Goal: Check status: Check status

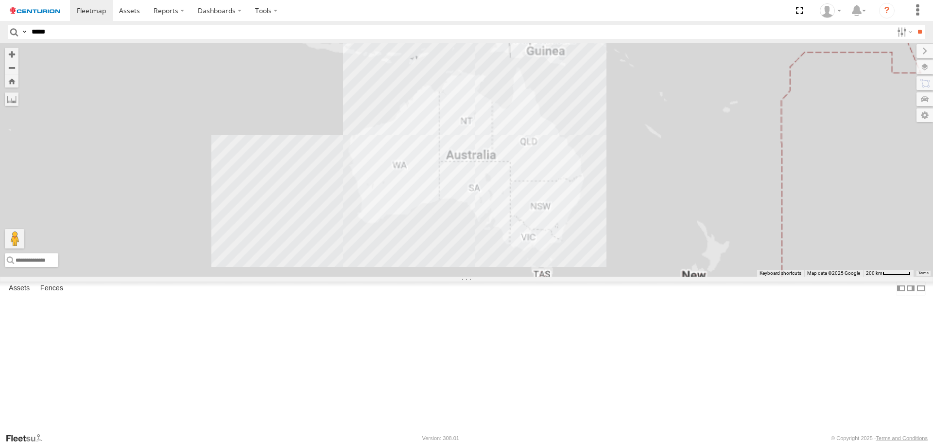
type input "*****"
click at [914, 25] on input "**" at bounding box center [919, 32] width 11 height 14
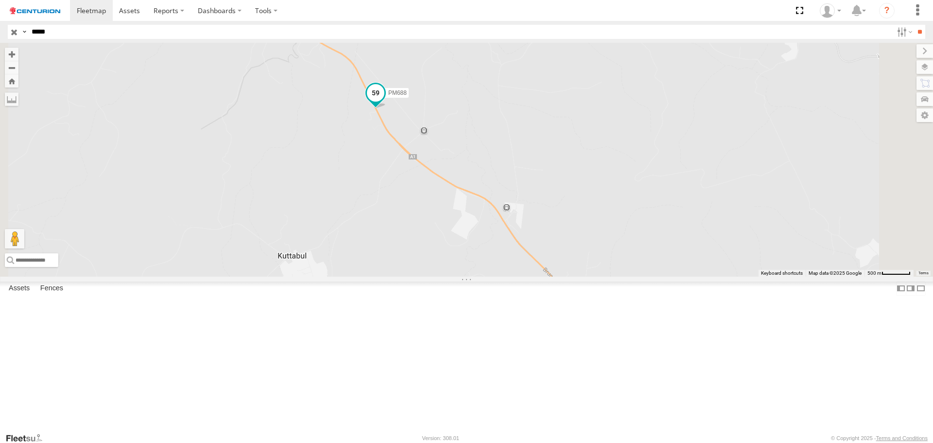
click at [384, 102] on span at bounding box center [375, 92] width 17 height 17
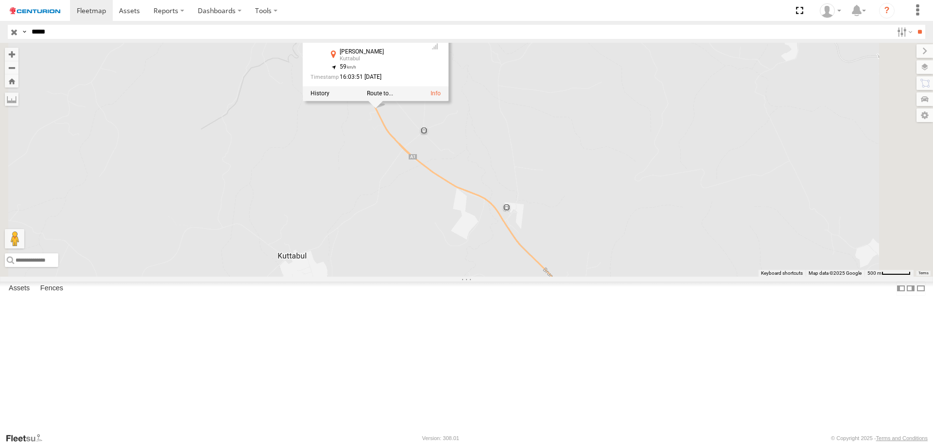
click at [450, 212] on div "PM688 PM688 Branch [GEOGRAPHIC_DATA] - [PERSON_NAME] -21.0192 , 148.88568 59 16…" at bounding box center [466, 159] width 933 height 233
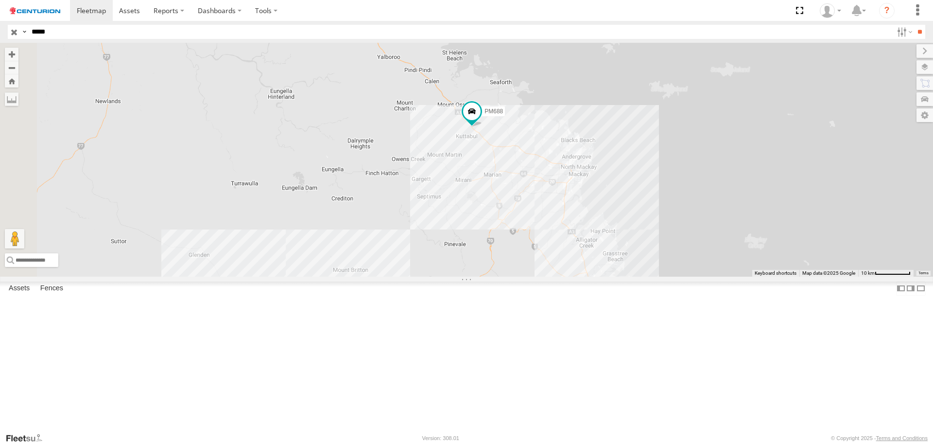
drag, startPoint x: 398, startPoint y: 230, endPoint x: 529, endPoint y: 224, distance: 131.4
click at [529, 224] on div "PM688" at bounding box center [466, 159] width 933 height 233
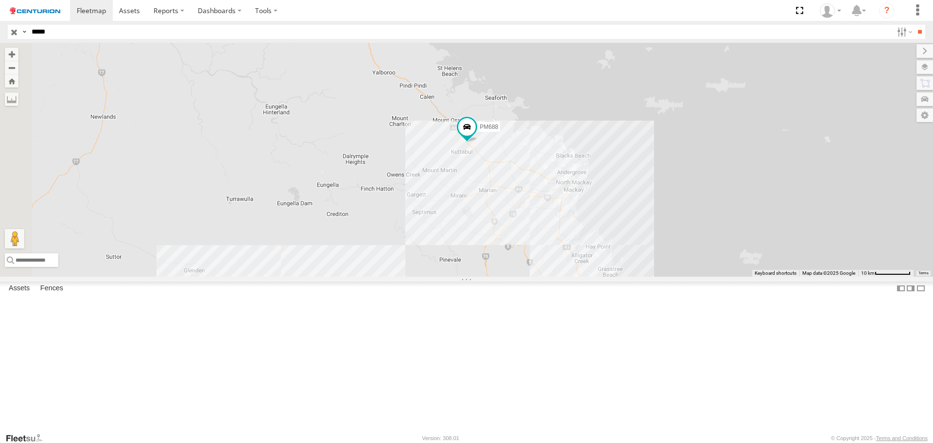
drag, startPoint x: 539, startPoint y: 220, endPoint x: 535, endPoint y: 237, distance: 17.7
click at [535, 237] on div "PM688" at bounding box center [466, 159] width 933 height 233
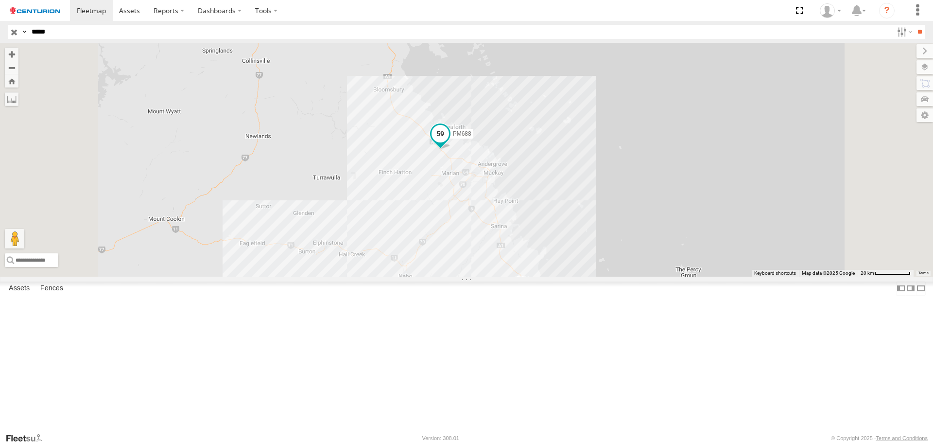
click at [449, 142] on span at bounding box center [440, 133] width 17 height 17
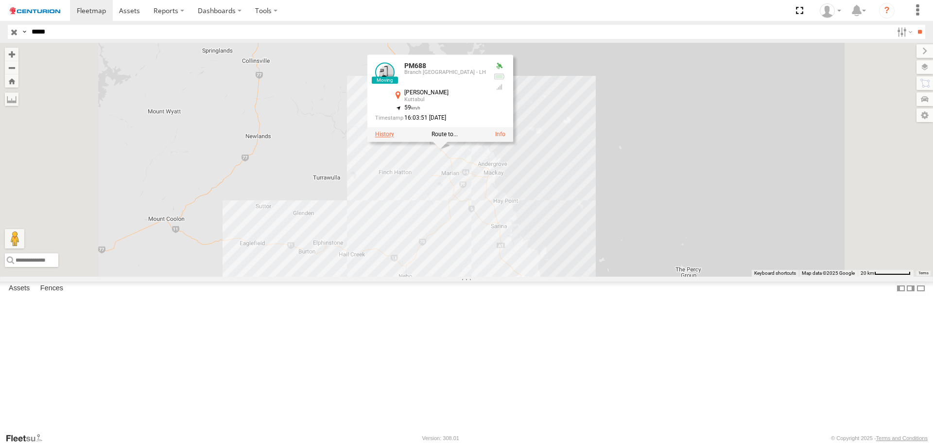
click at [394, 138] on label at bounding box center [384, 134] width 19 height 7
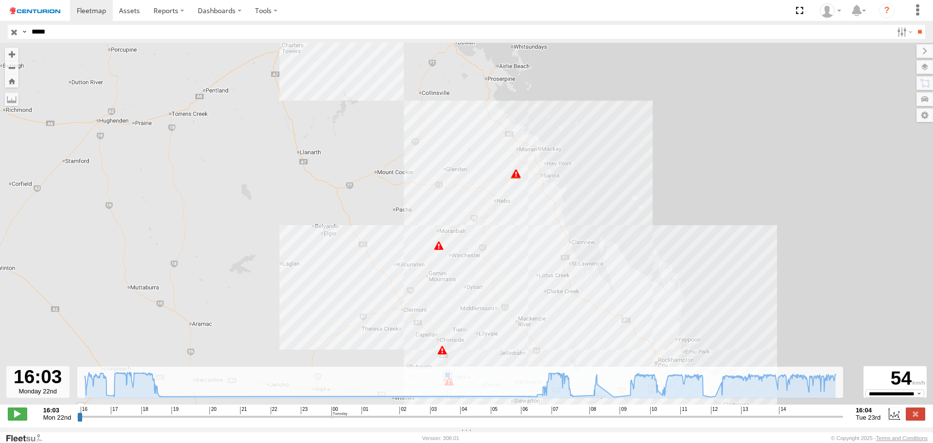
drag, startPoint x: 519, startPoint y: 173, endPoint x: 520, endPoint y: 256, distance: 83.6
click at [519, 265] on div "PM688 17:36 Mon 17:37 Mon 18:20 Mon 18:35 Mon 06:53 Tue 08:23 Tue 09:43 Tue 11:…" at bounding box center [466, 229] width 933 height 372
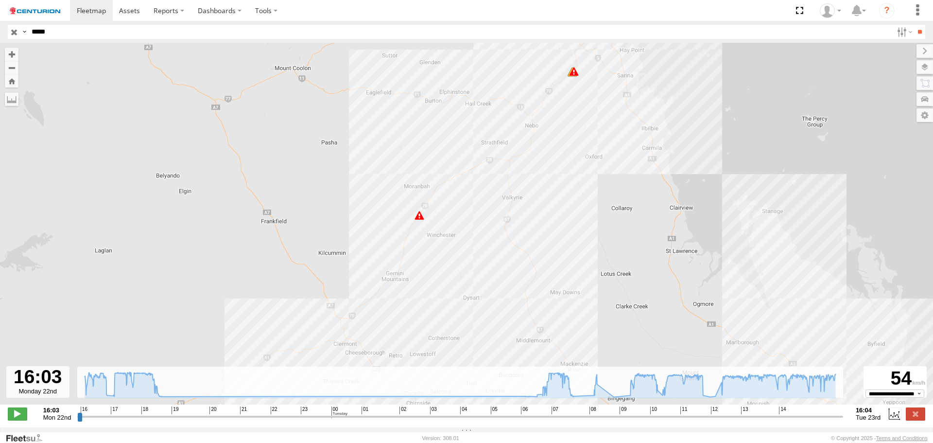
drag, startPoint x: 507, startPoint y: 235, endPoint x: 528, endPoint y: 49, distance: 186.8
click at [528, 49] on div "PM688 17:36 Mon 17:37 Mon 18:20 Mon 18:35 Mon 06:53 Tue 08:23 Tue 09:43 Tue 11:…" at bounding box center [466, 229] width 933 height 372
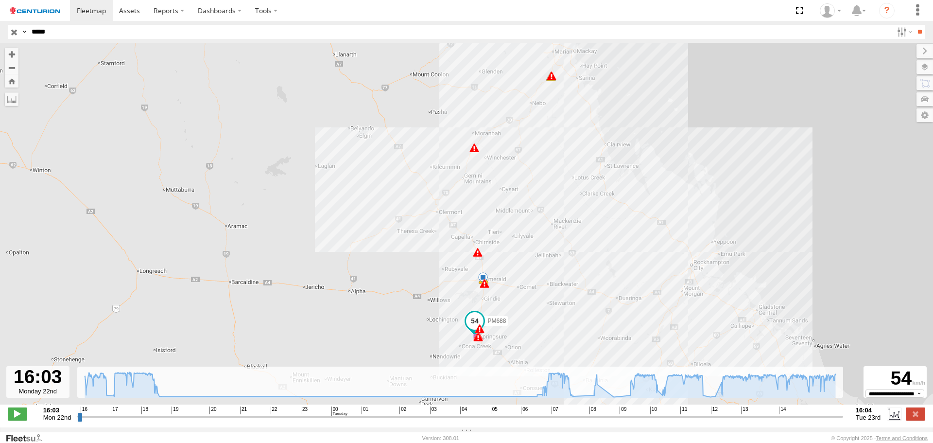
drag, startPoint x: 520, startPoint y: 224, endPoint x: 522, endPoint y: 254, distance: 30.7
click at [522, 254] on div "PM688 17:36 Mon 17:37 Mon 18:20 Mon 18:35 Mon 06:53 Tue 08:23 Tue 09:43 Tue 11:…" at bounding box center [466, 229] width 933 height 372
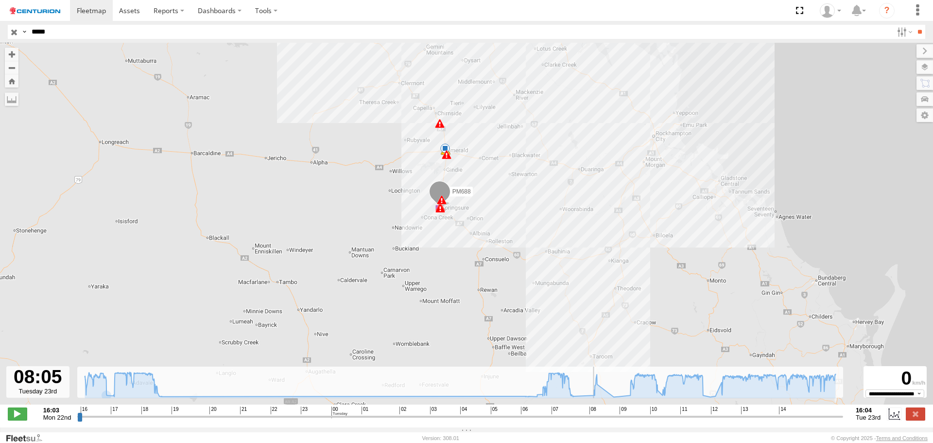
drag, startPoint x: 79, startPoint y: 419, endPoint x: 587, endPoint y: 399, distance: 508.8
type input "**********"
click at [587, 412] on input "range" at bounding box center [460, 416] width 766 height 9
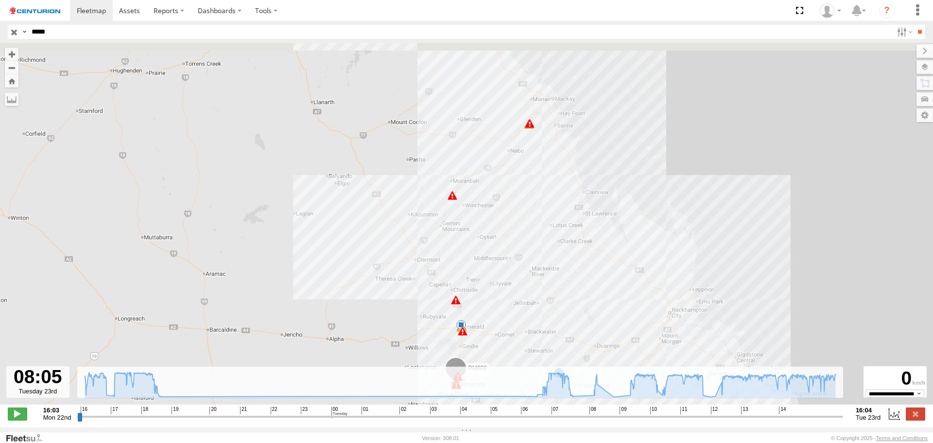
drag, startPoint x: 475, startPoint y: 103, endPoint x: 493, endPoint y: 314, distance: 212.7
click at [493, 322] on div "PM688 17:36 Mon 17:37 Mon 18:20 Mon 18:35 Mon 06:53 Tue 08:23 Tue 09:43 Tue 11:…" at bounding box center [466, 229] width 933 height 372
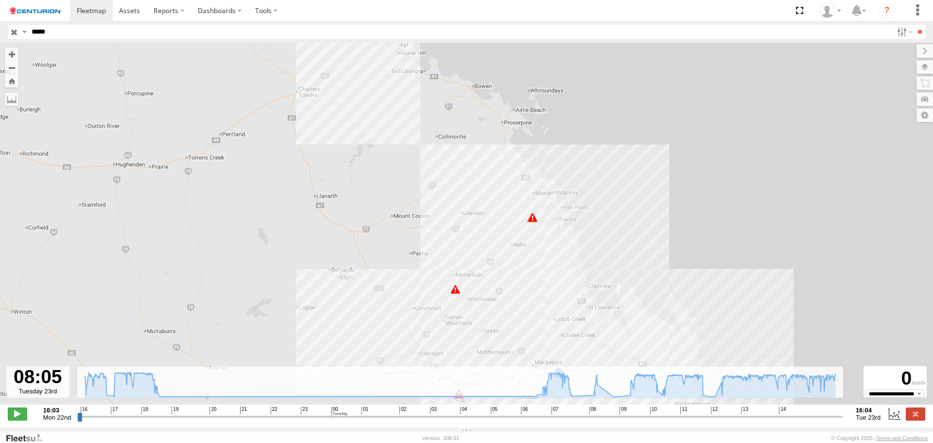
drag, startPoint x: 477, startPoint y: 150, endPoint x: 475, endPoint y: 181, distance: 30.7
click at [475, 181] on div "PM688 17:36 Mon 17:37 Mon 18:20 Mon 18:35 Mon 06:53 Tue 08:23 Tue 09:43 Tue 11:…" at bounding box center [466, 229] width 933 height 372
